Goal: Find specific page/section: Find specific page/section

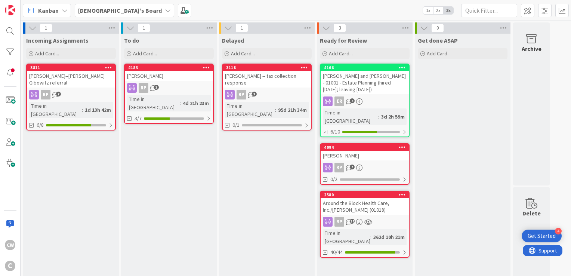
click at [183, 75] on div "[PERSON_NAME]" at bounding box center [169, 76] width 88 height 10
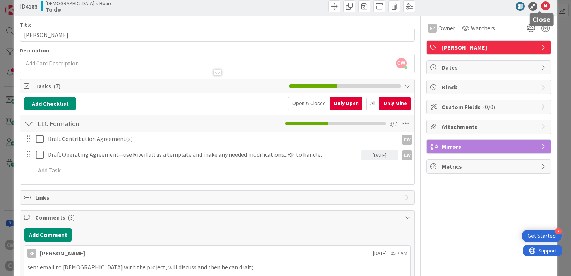
click at [541, 7] on icon at bounding box center [545, 6] width 9 height 9
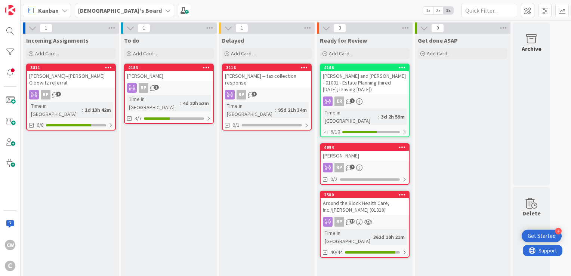
click at [190, 77] on div "[PERSON_NAME]" at bounding box center [169, 76] width 88 height 10
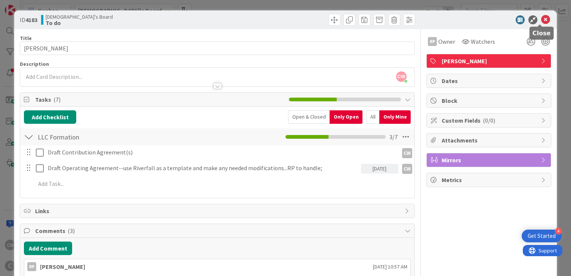
click at [543, 20] on icon at bounding box center [545, 19] width 9 height 9
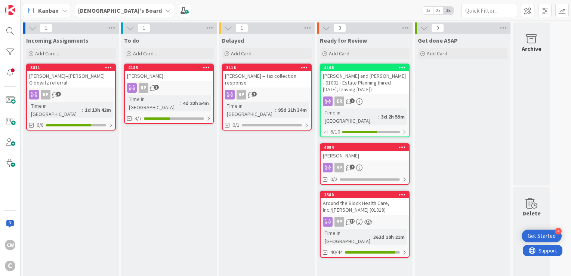
click at [183, 74] on div "[PERSON_NAME]" at bounding box center [169, 76] width 88 height 10
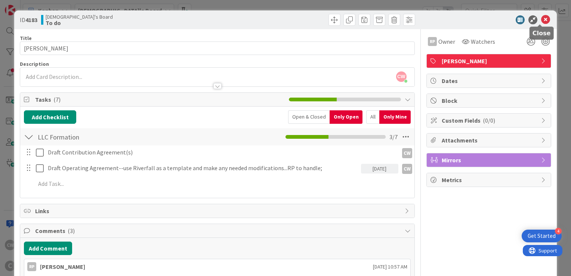
click at [542, 21] on icon at bounding box center [545, 19] width 9 height 9
